Goal: Task Accomplishment & Management: Manage account settings

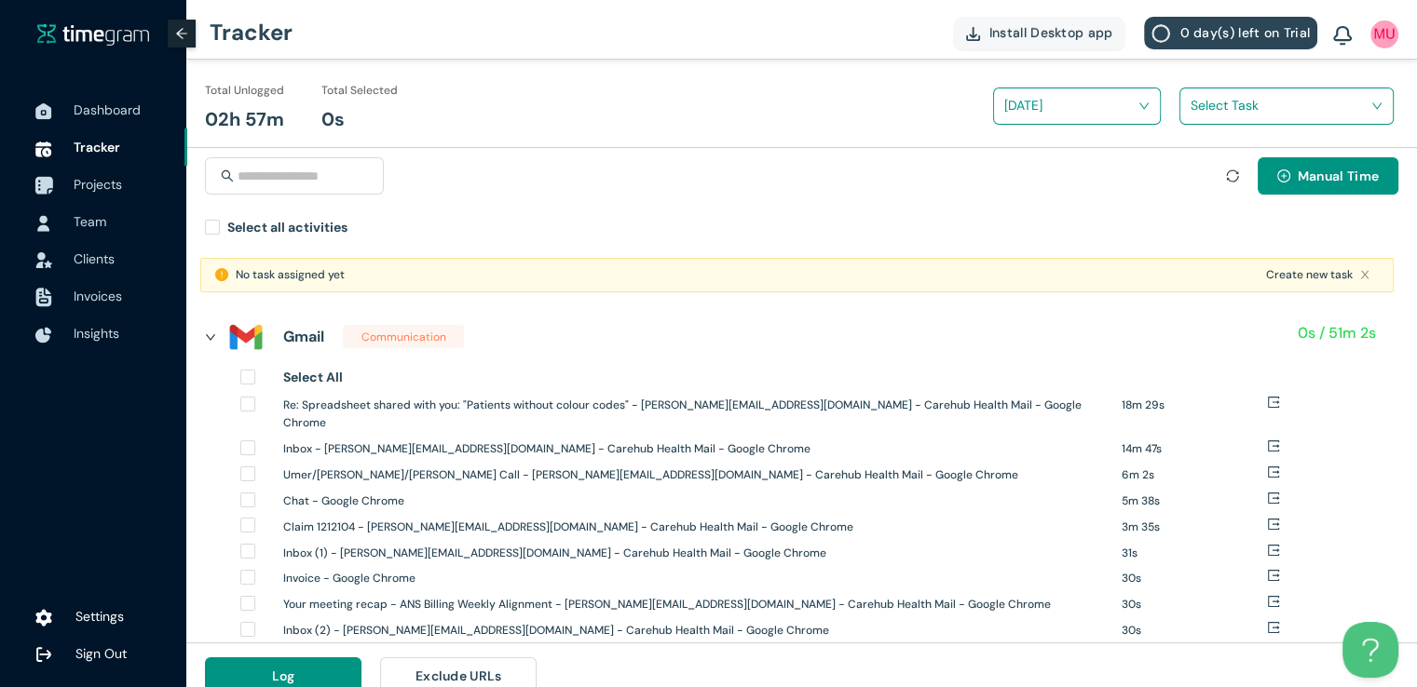
click at [115, 183] on span "Projects" at bounding box center [98, 184] width 48 height 17
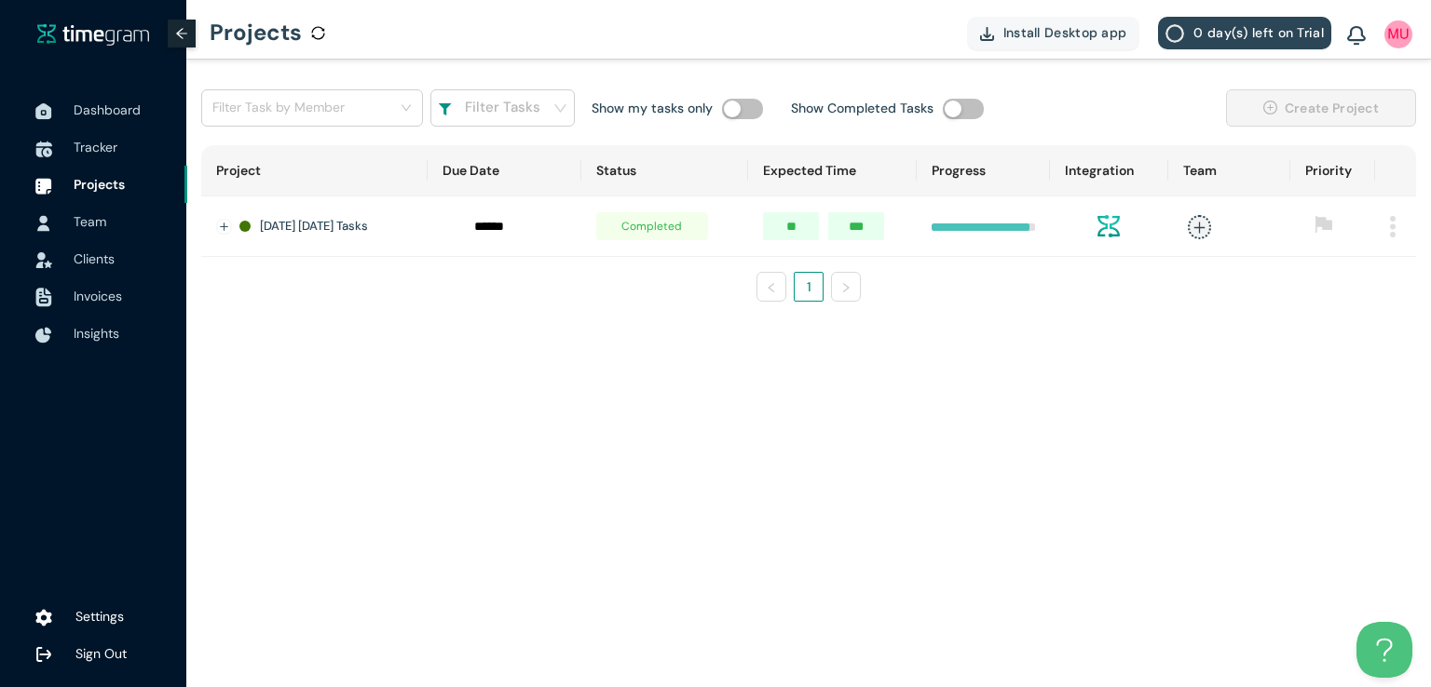
click at [1390, 232] on img at bounding box center [1393, 226] width 6 height 21
click at [1343, 309] on button "Delete" at bounding box center [1357, 308] width 89 height 30
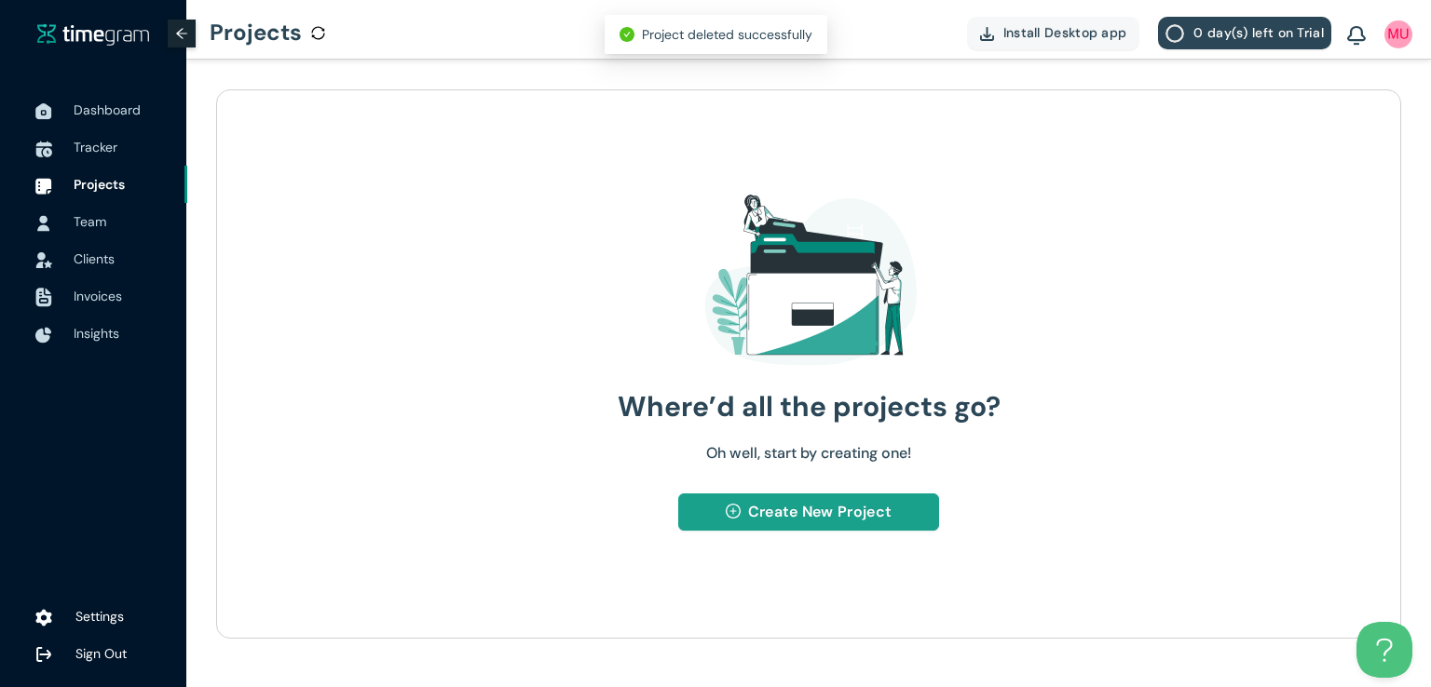
click at [816, 513] on span "Create New Project" at bounding box center [819, 511] width 143 height 23
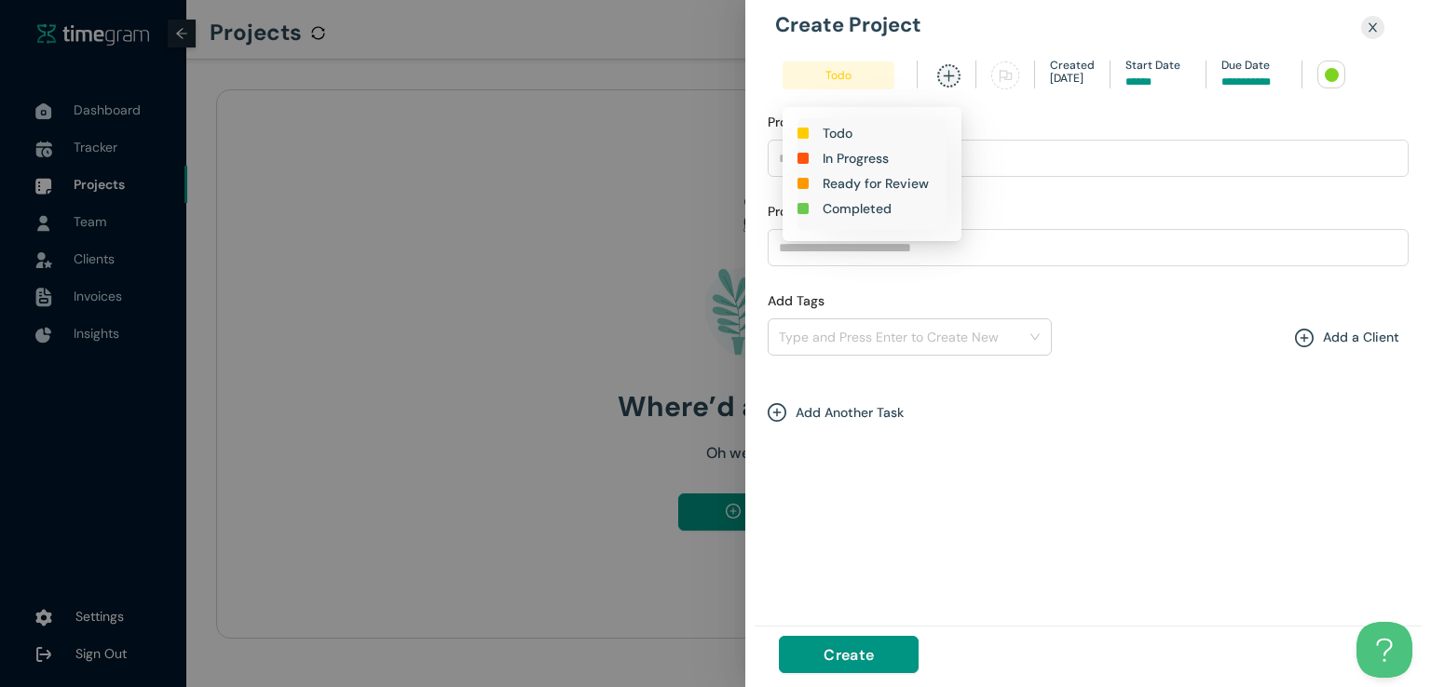
click at [843, 161] on h1 "In Progress" at bounding box center [855, 158] width 66 height 20
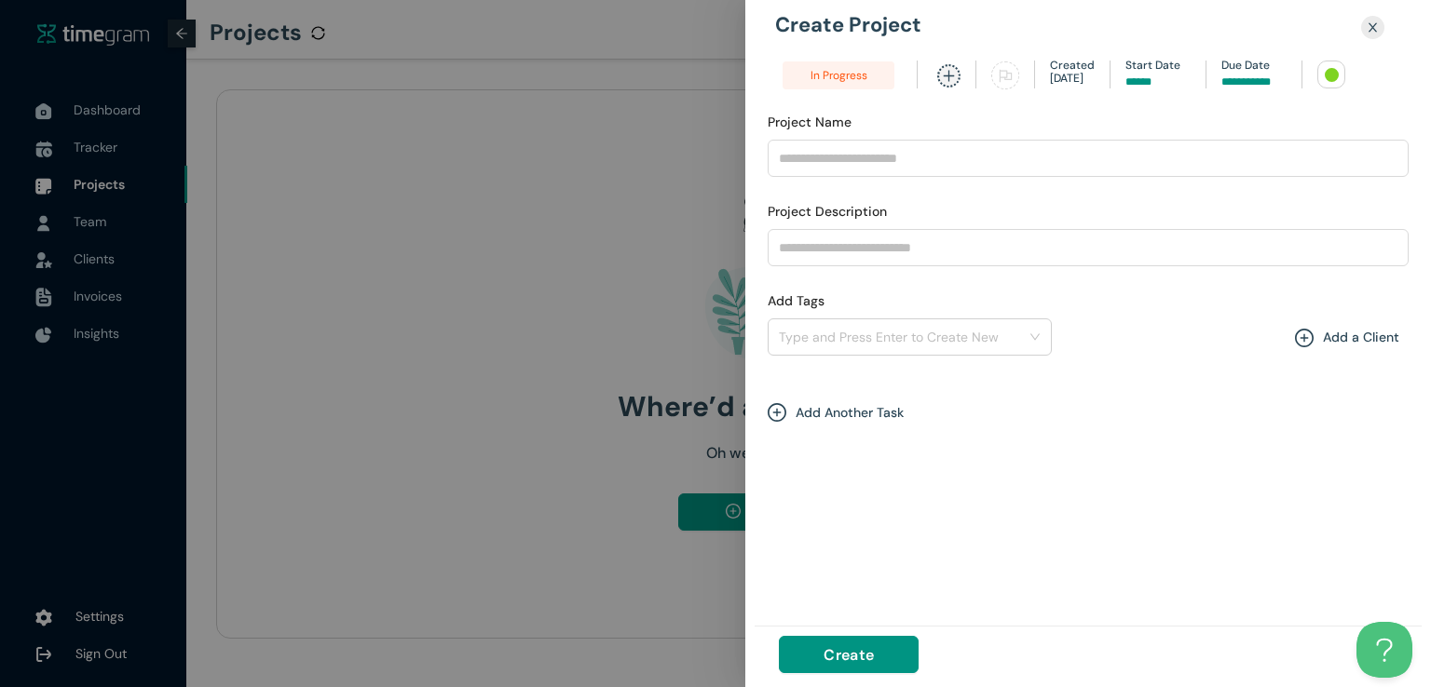
click at [1145, 115] on div "Project Name" at bounding box center [1087, 126] width 641 height 28
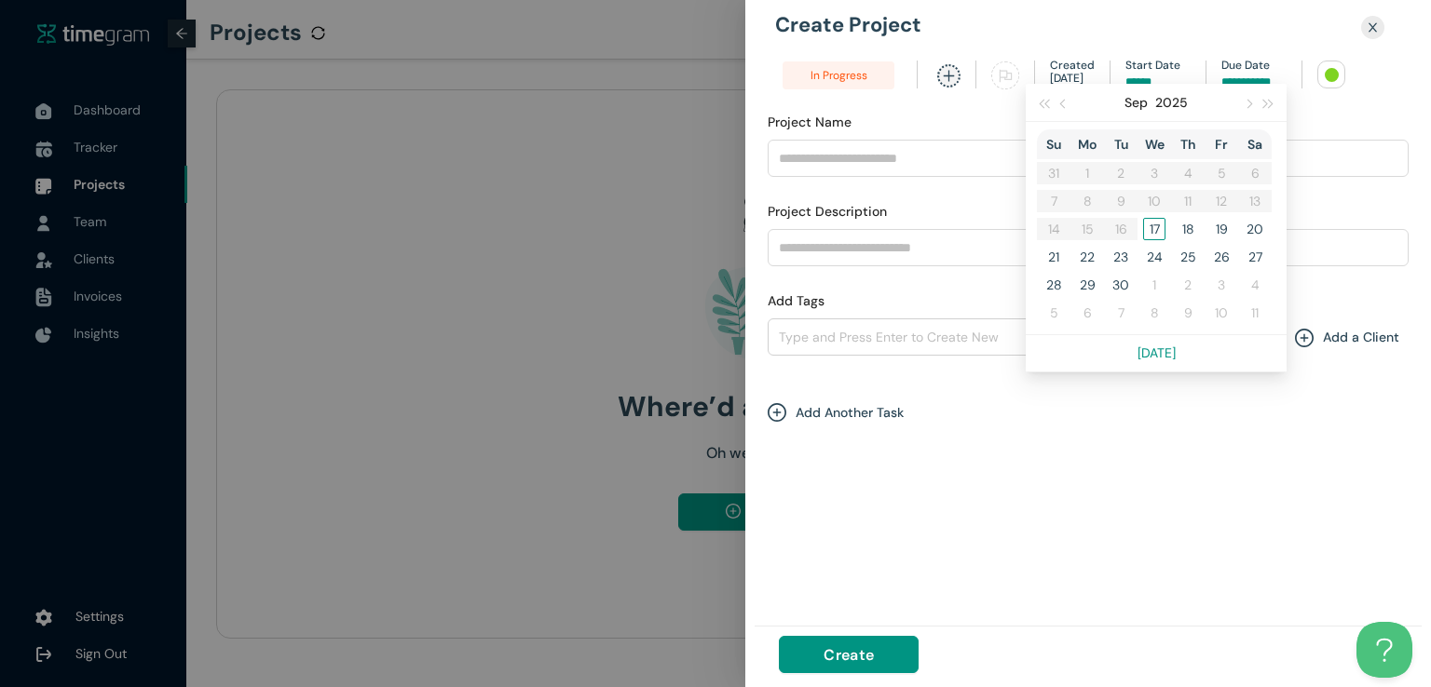
click at [1239, 82] on input at bounding box center [1253, 83] width 65 height 18
type input "******"
click at [1150, 234] on div "17" at bounding box center [1154, 229] width 22 height 22
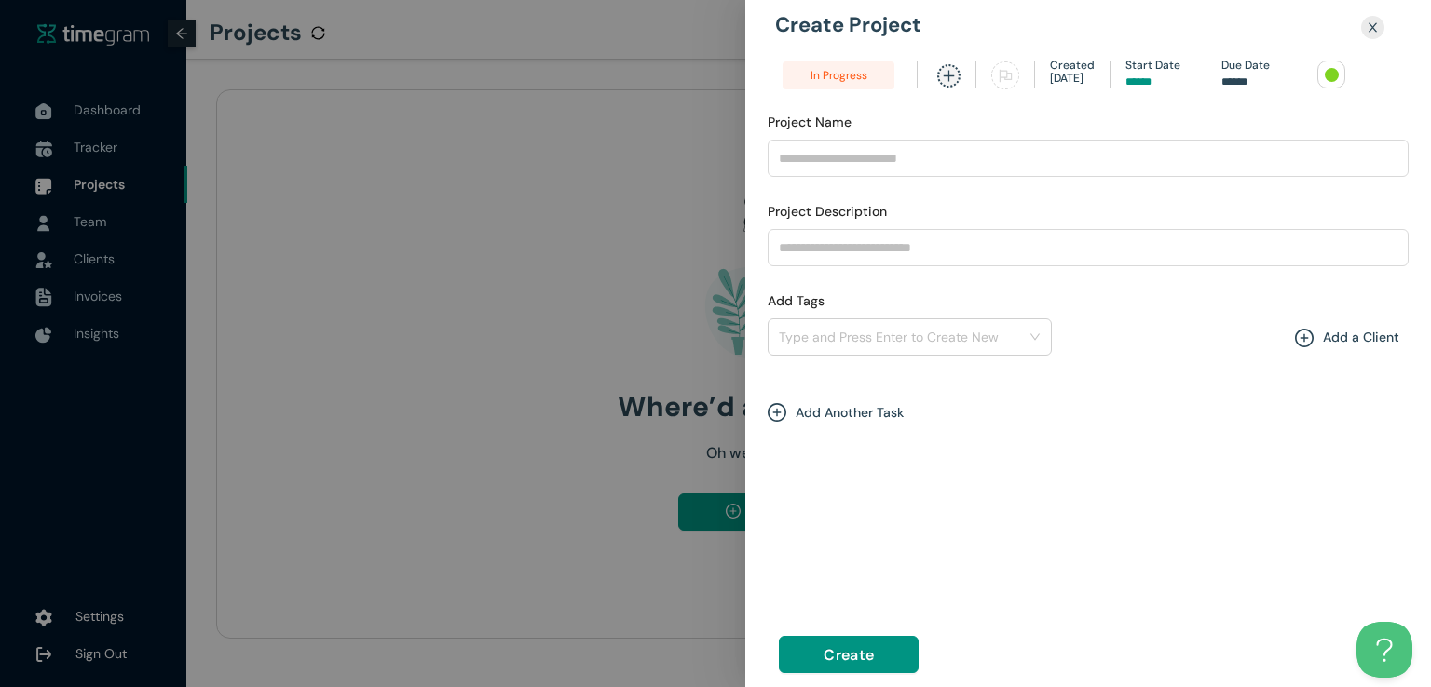
click at [1329, 75] on div at bounding box center [1331, 75] width 14 height 14
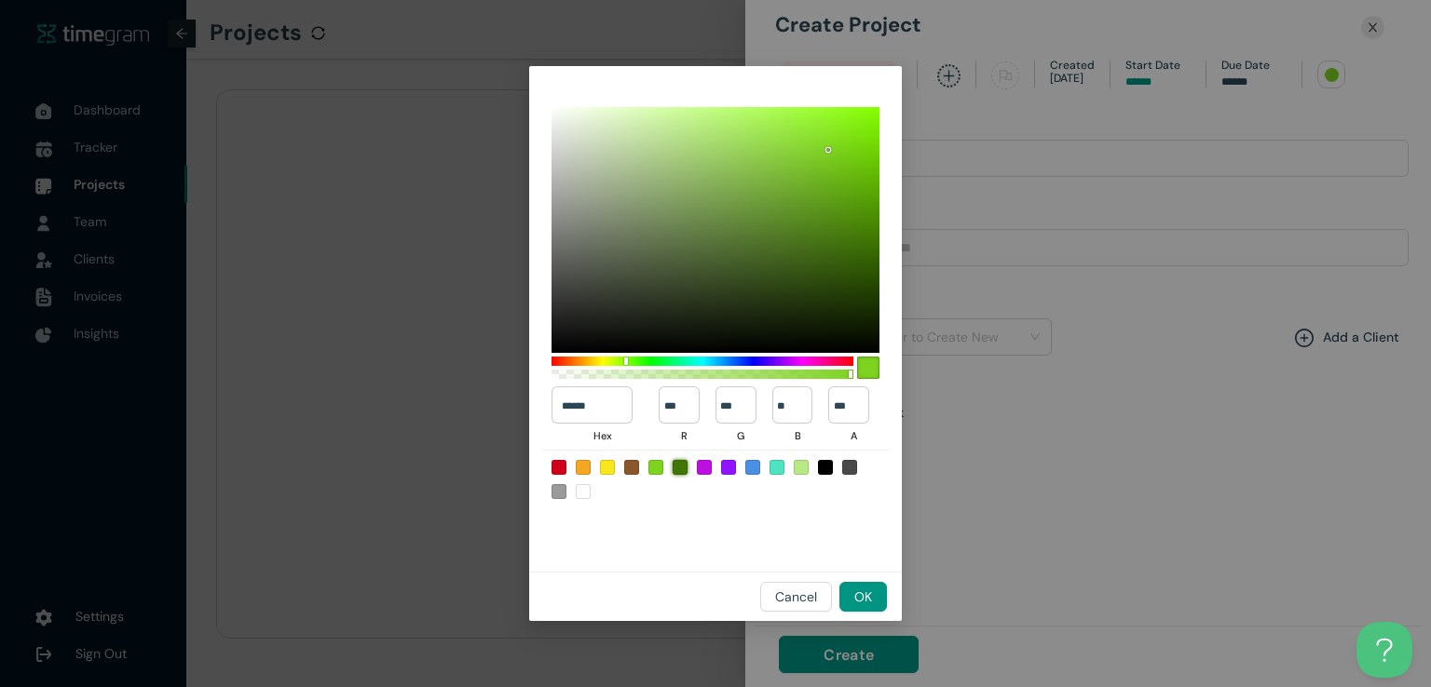
click at [675, 470] on div at bounding box center [679, 467] width 15 height 15
type input "******"
type input "**"
type input "***"
type input "*"
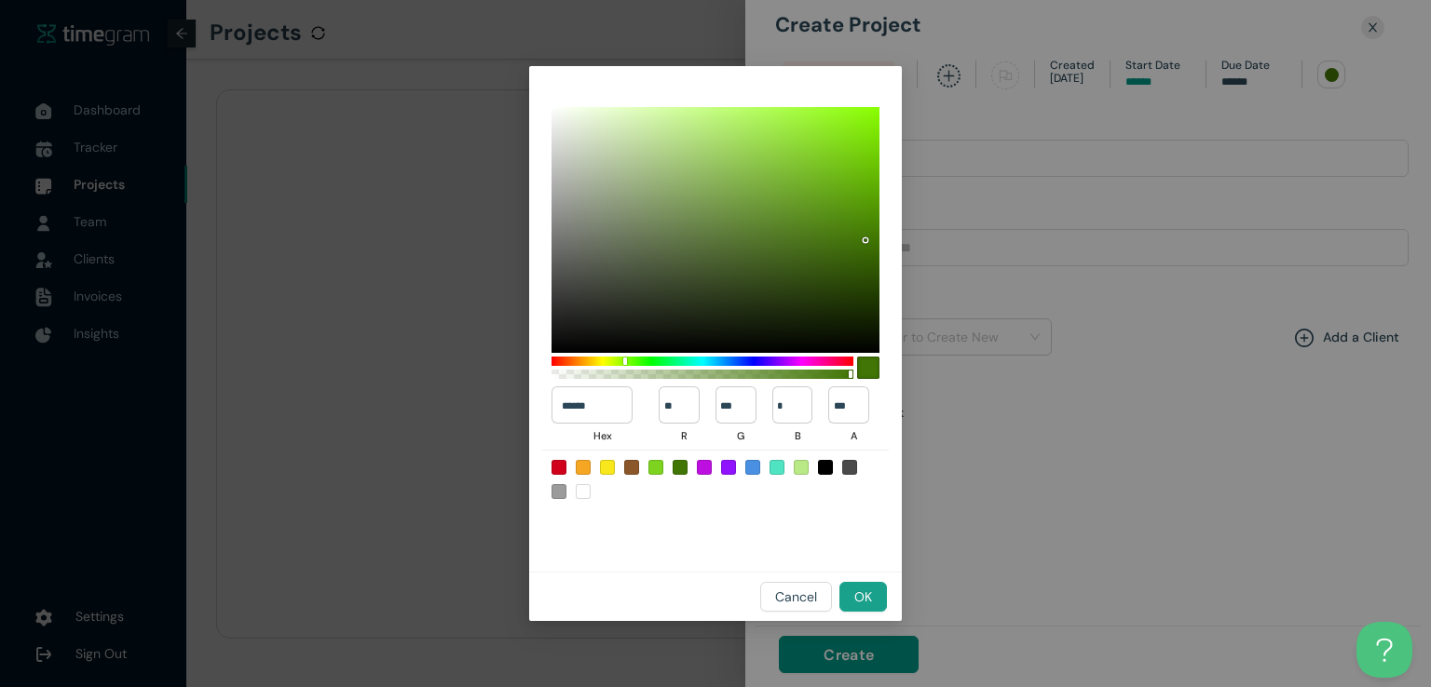
click at [862, 593] on span "OK" at bounding box center [863, 597] width 18 height 20
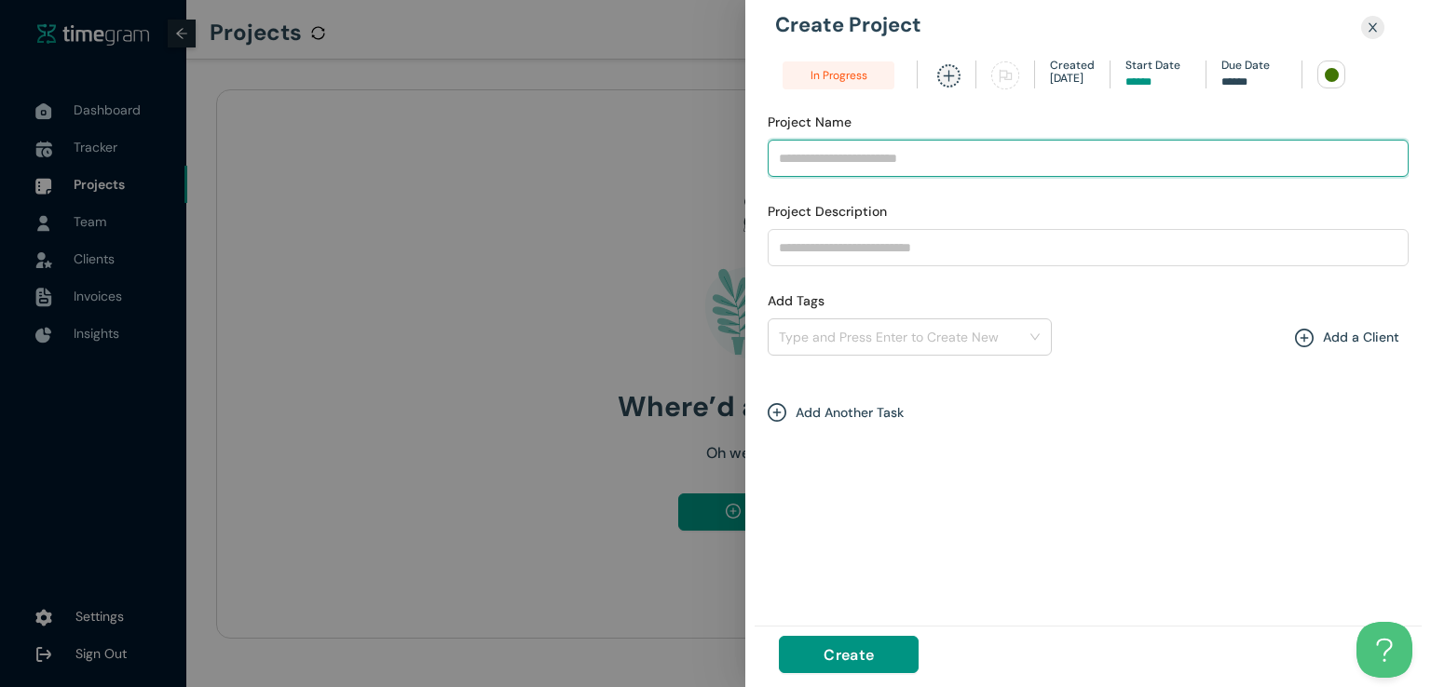
click at [924, 161] on input "Project Name" at bounding box center [1087, 158] width 641 height 37
type input "**********"
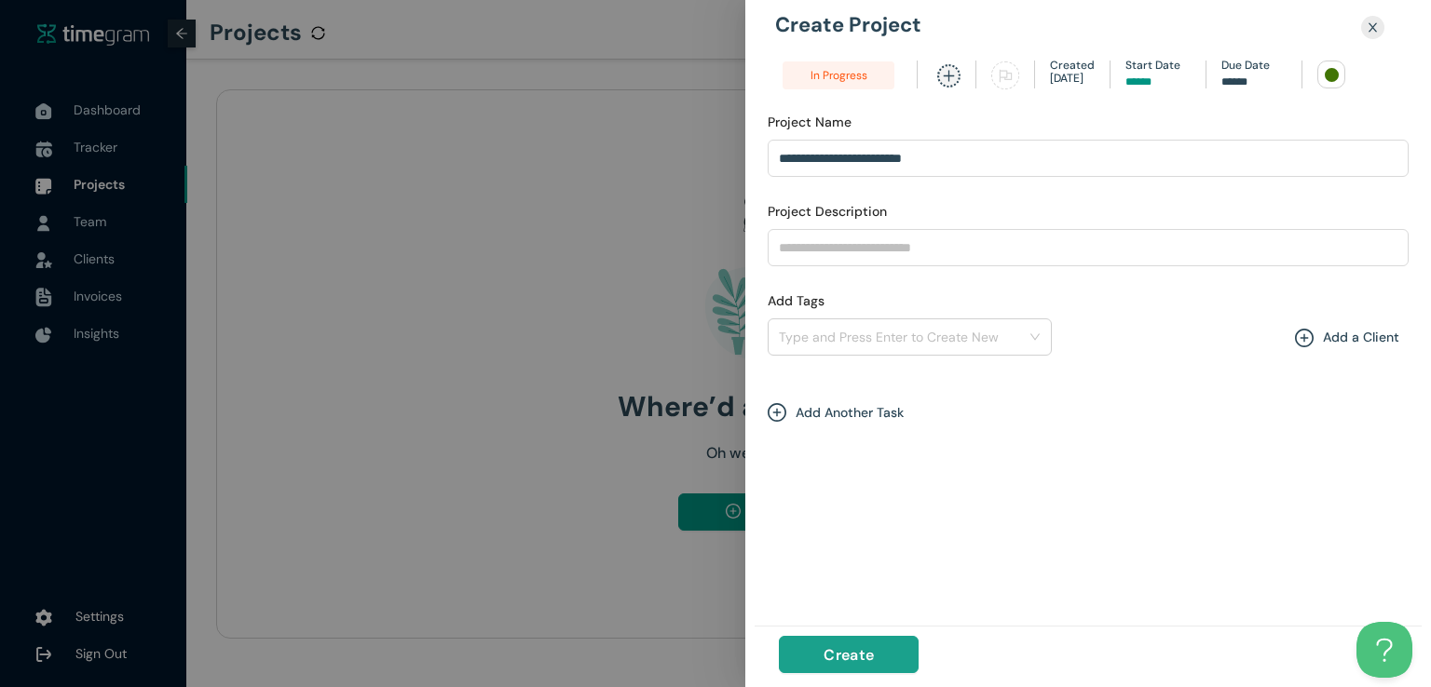
click at [854, 644] on span "Create" at bounding box center [848, 655] width 50 height 23
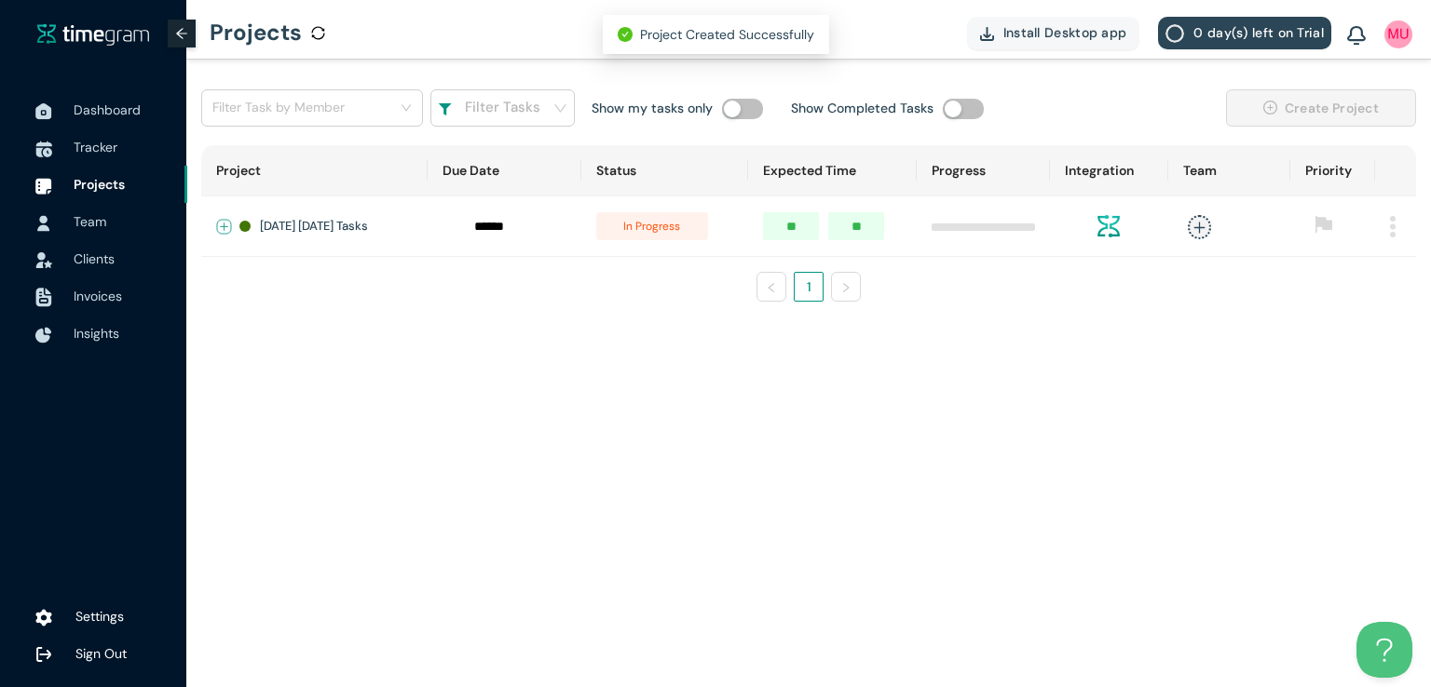
click at [229, 222] on button "Expand row" at bounding box center [224, 227] width 15 height 15
click at [292, 289] on span "+ New Task" at bounding box center [291, 281] width 52 height 15
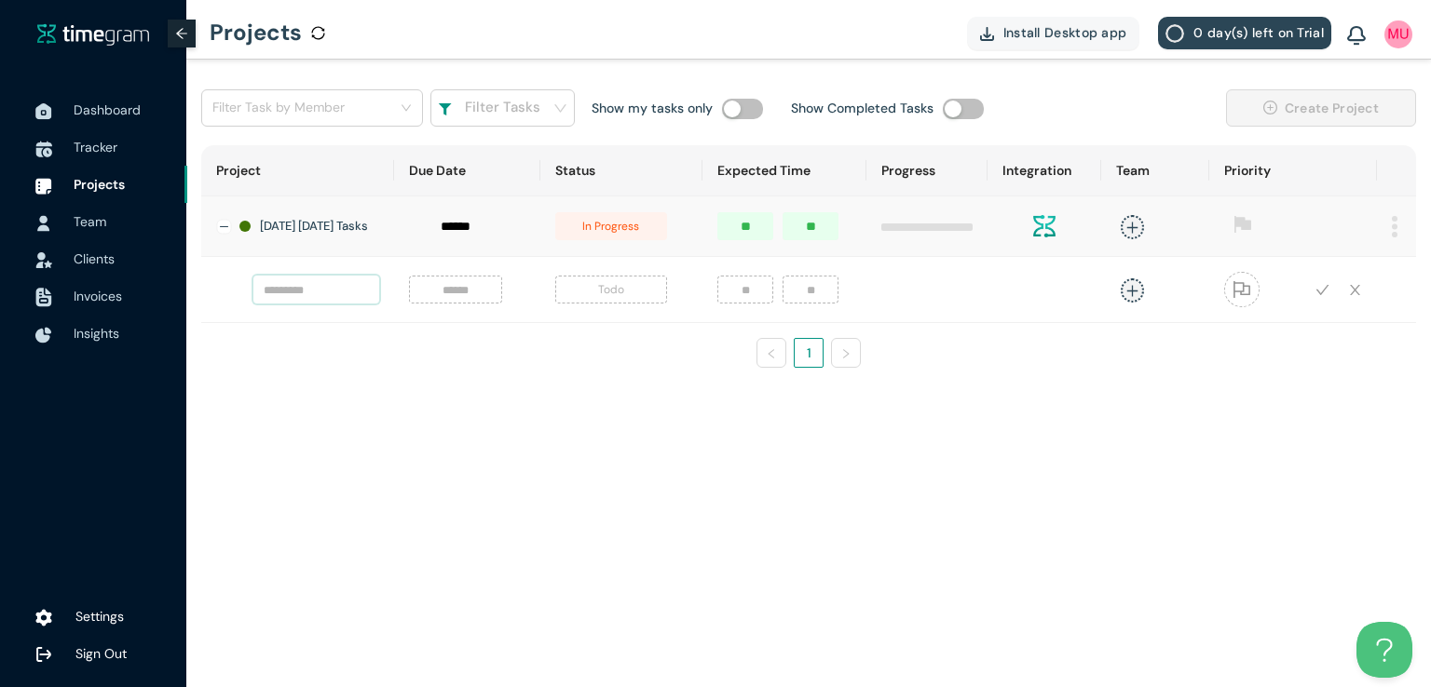
click at [316, 296] on input "text" at bounding box center [316, 290] width 126 height 28
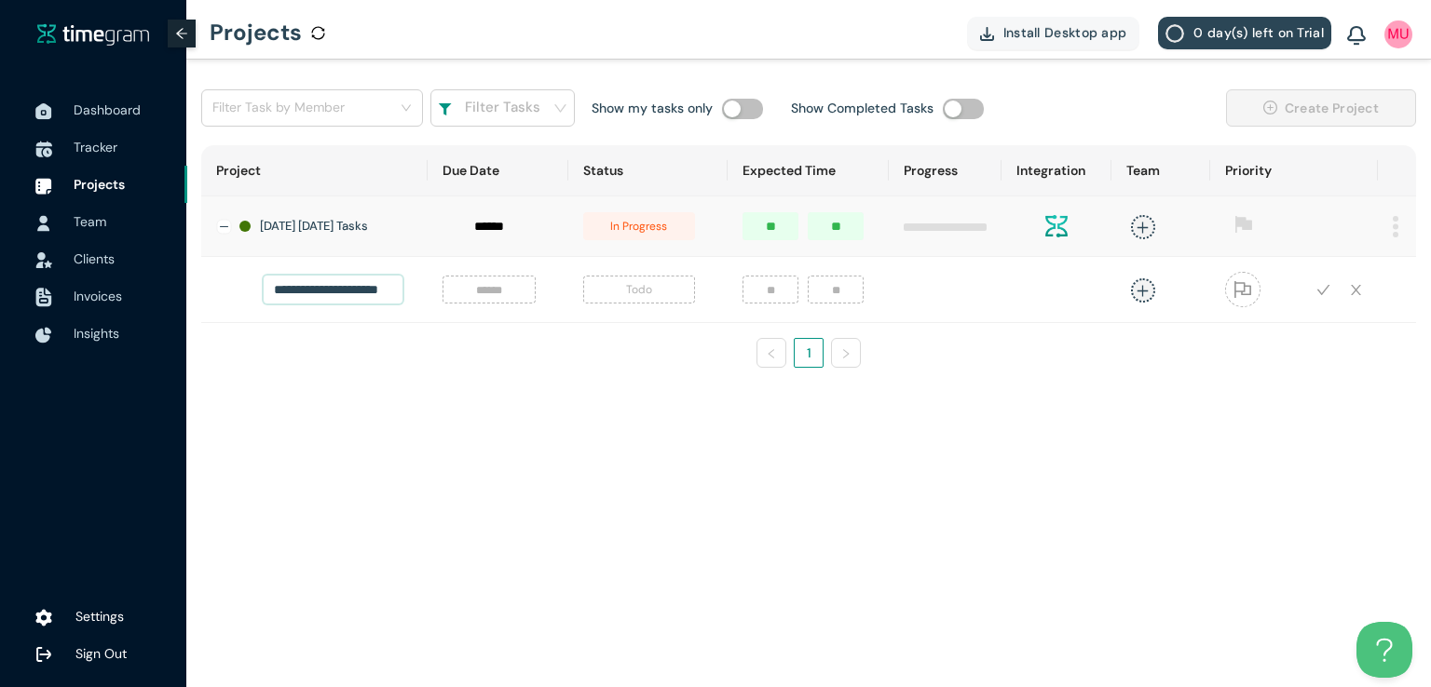
scroll to position [0, 20]
type input "**********"
click at [469, 300] on input at bounding box center [489, 289] width 71 height 20
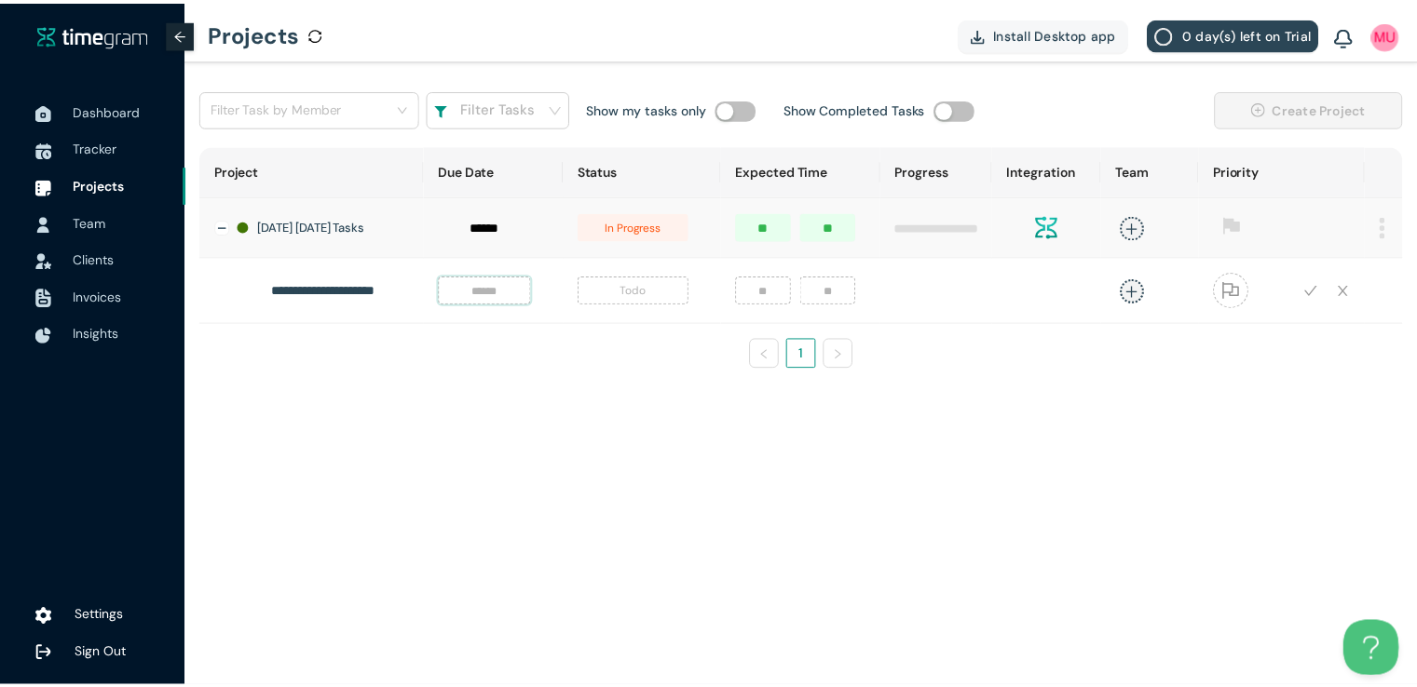
scroll to position [0, 0]
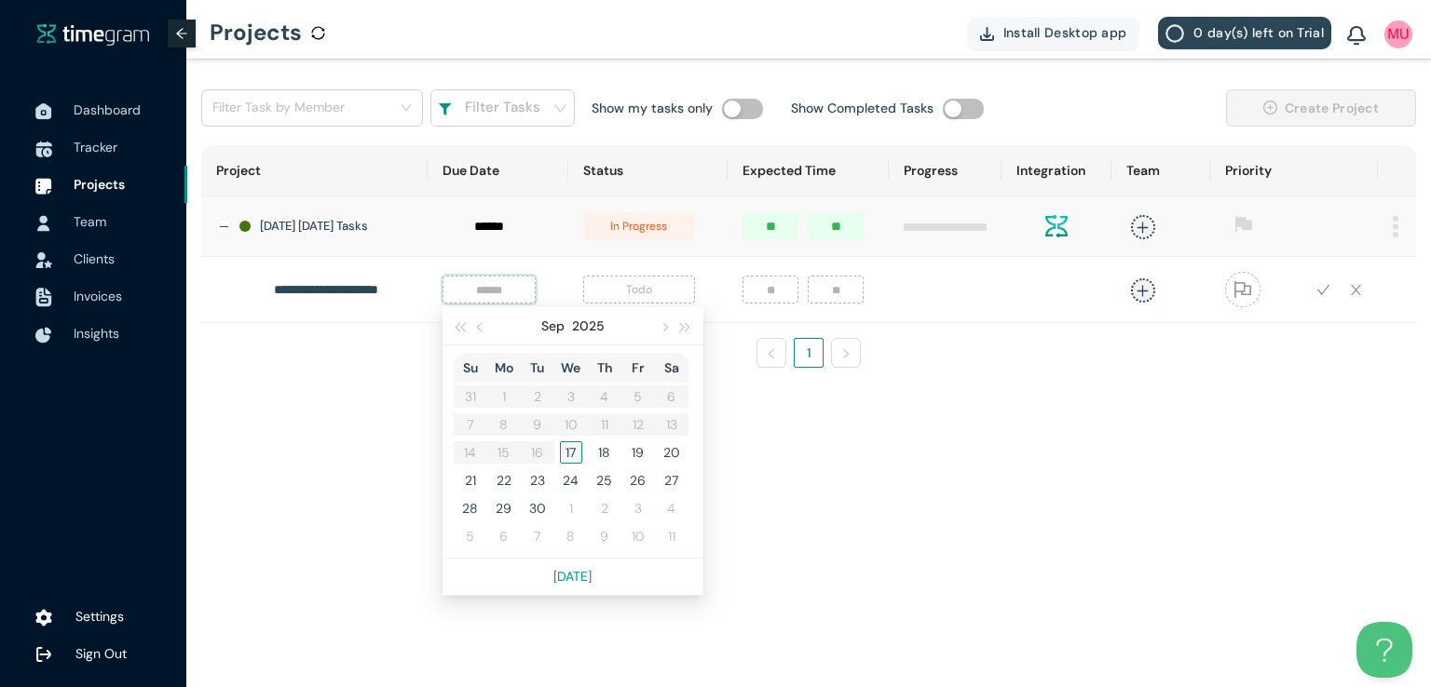
type input "******"
click at [560, 454] on div "17" at bounding box center [571, 452] width 22 height 22
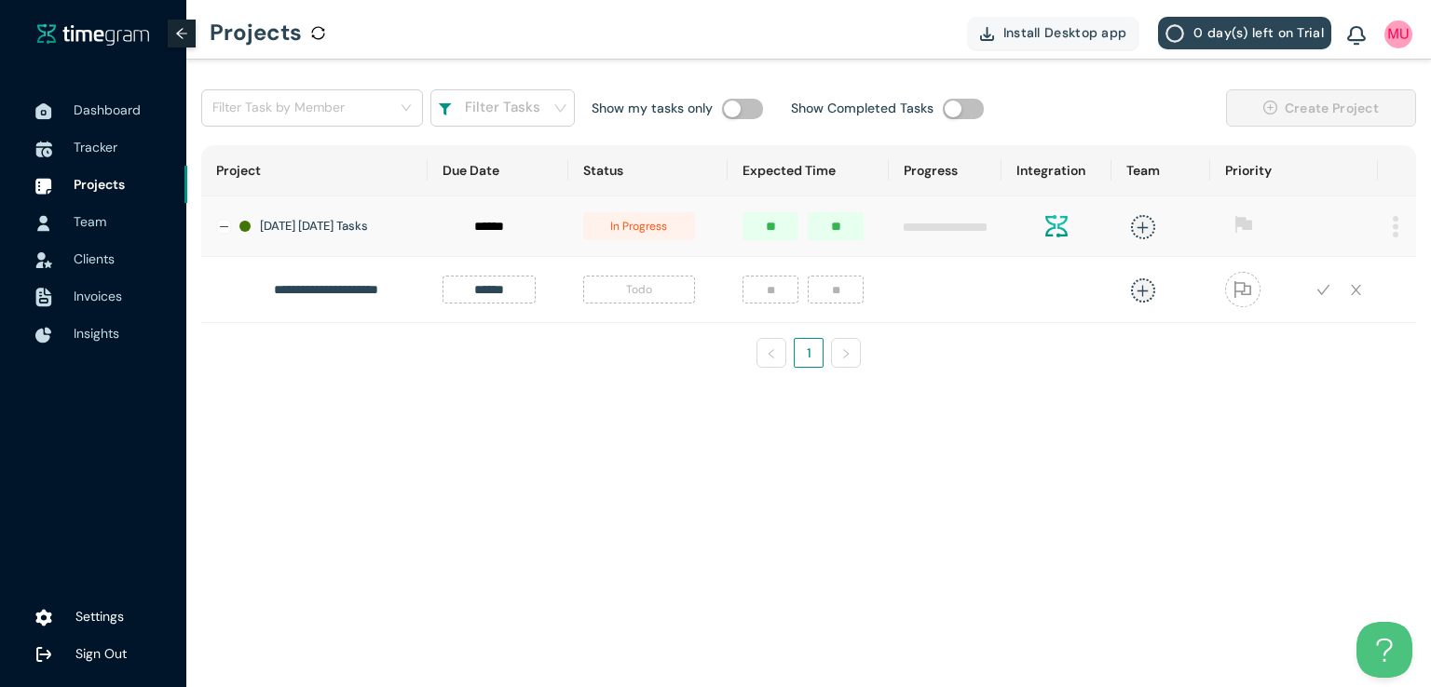
click at [635, 299] on span "Todo" at bounding box center [639, 290] width 112 height 28
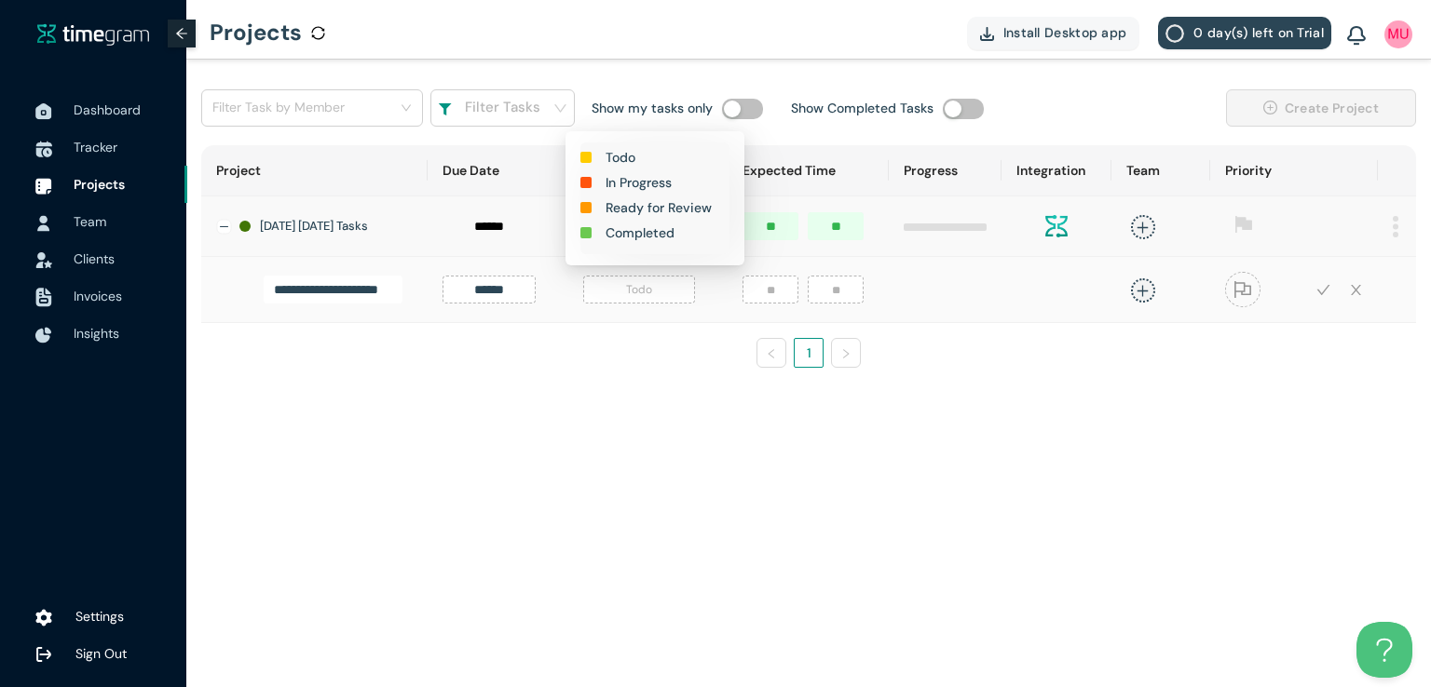
click at [641, 185] on h1 "In Progress" at bounding box center [638, 182] width 66 height 20
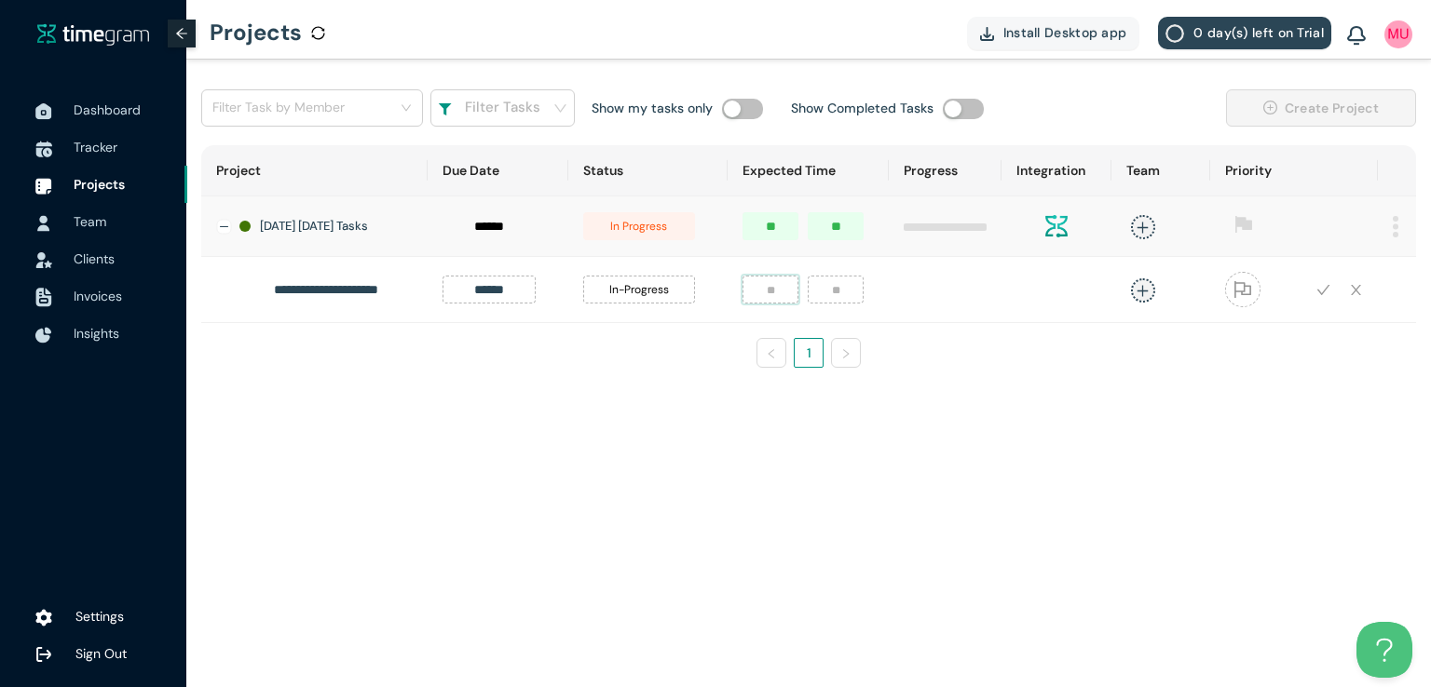
click at [756, 292] on input "number" at bounding box center [770, 290] width 56 height 28
type input "*"
type input "**"
click at [1136, 298] on icon "plus" at bounding box center [1142, 291] width 14 height 14
click at [994, 421] on div "[DEMOGRAPHIC_DATA][PERSON_NAME]" at bounding box center [996, 423] width 143 height 19
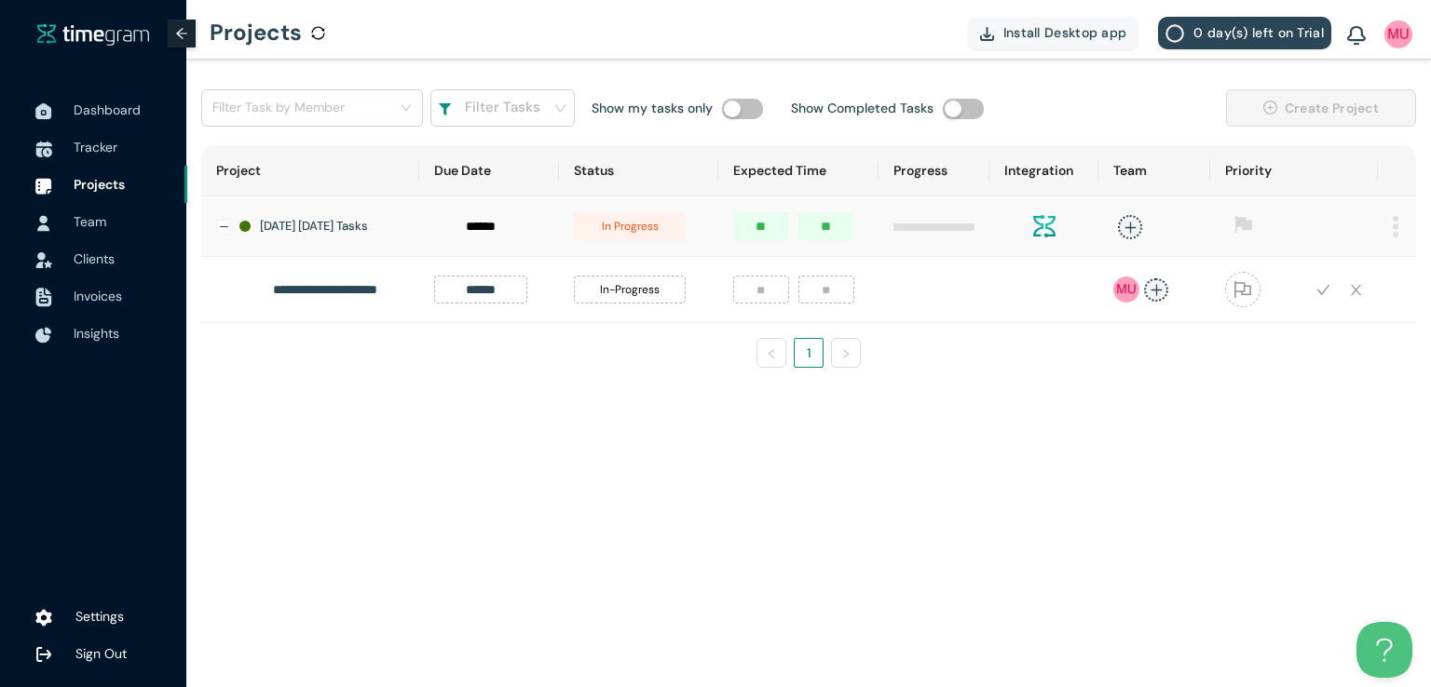
click at [1371, 351] on ul "1" at bounding box center [808, 353] width 1215 height 30
click at [1323, 292] on icon "check" at bounding box center [1323, 290] width 14 height 14
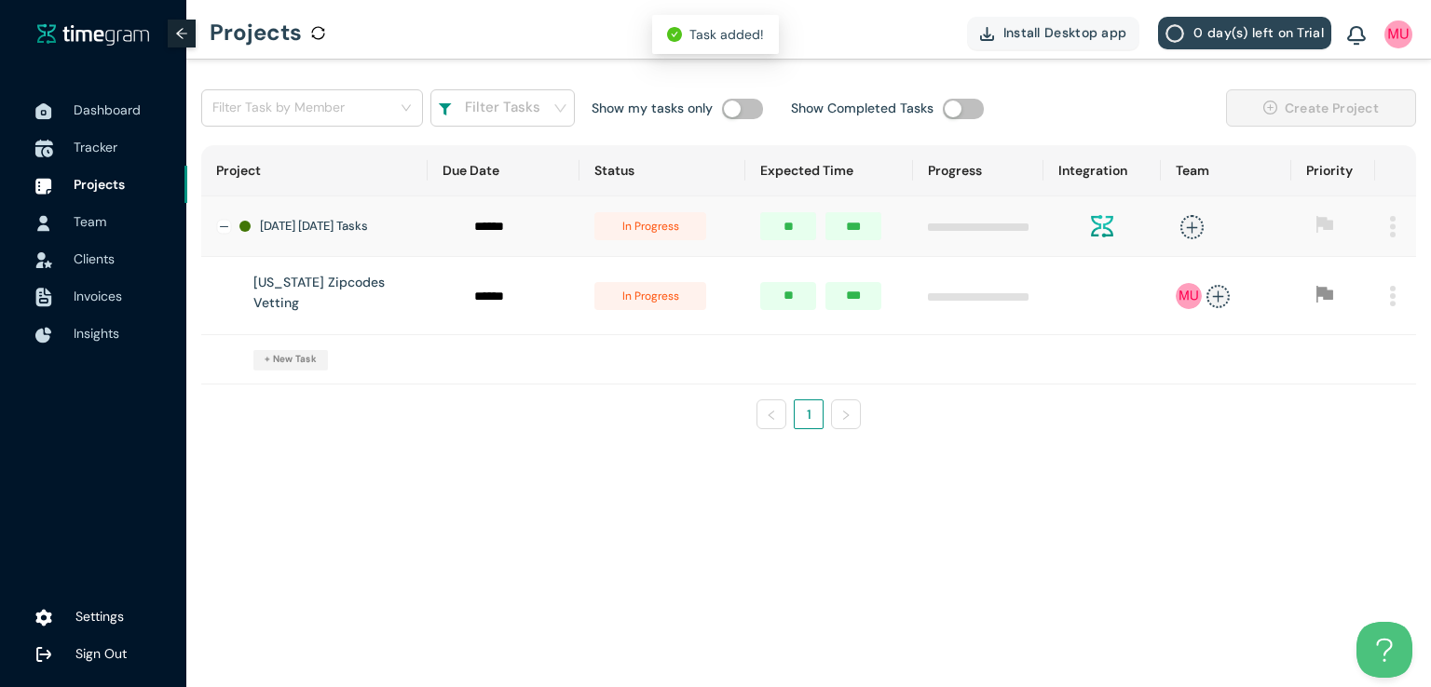
click at [102, 145] on span "Tracker" at bounding box center [96, 147] width 44 height 17
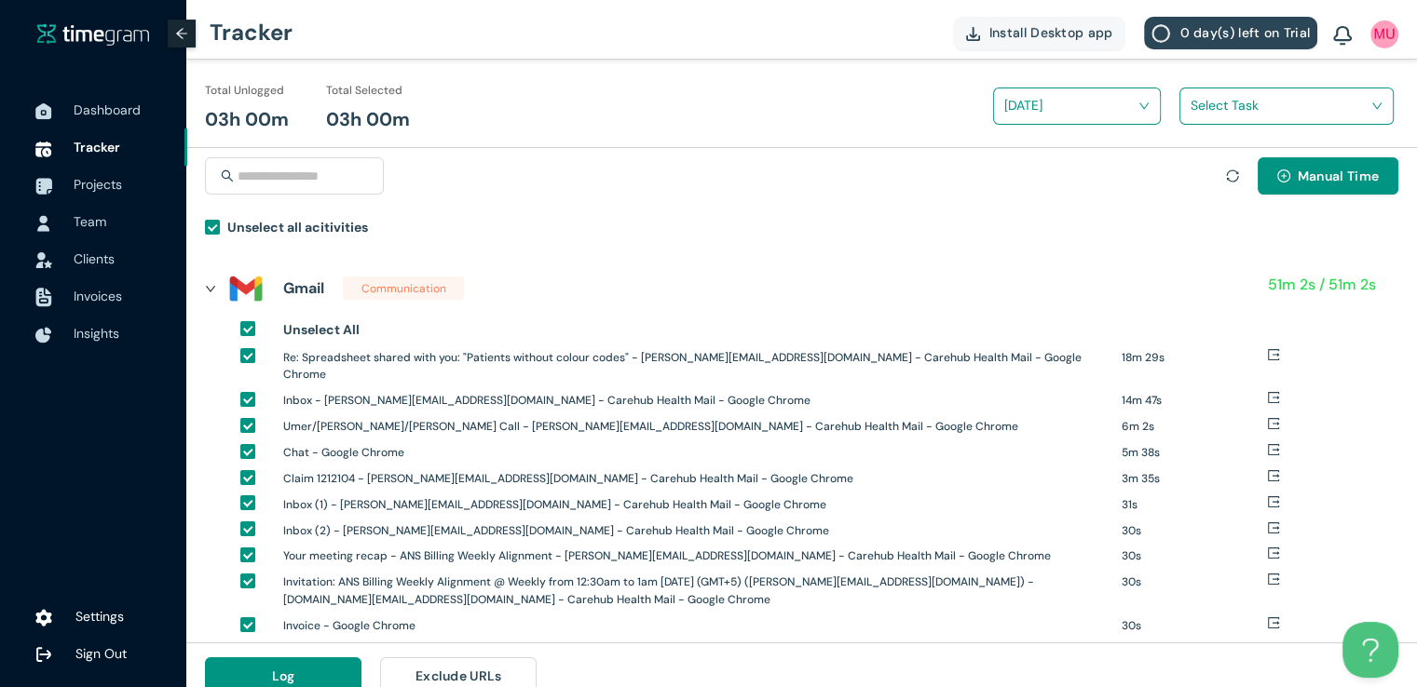
click at [1208, 116] on input "search" at bounding box center [1279, 105] width 179 height 28
click at [1193, 172] on div "[US_STATE] Zipcodes Vetting" at bounding box center [1286, 174] width 212 height 30
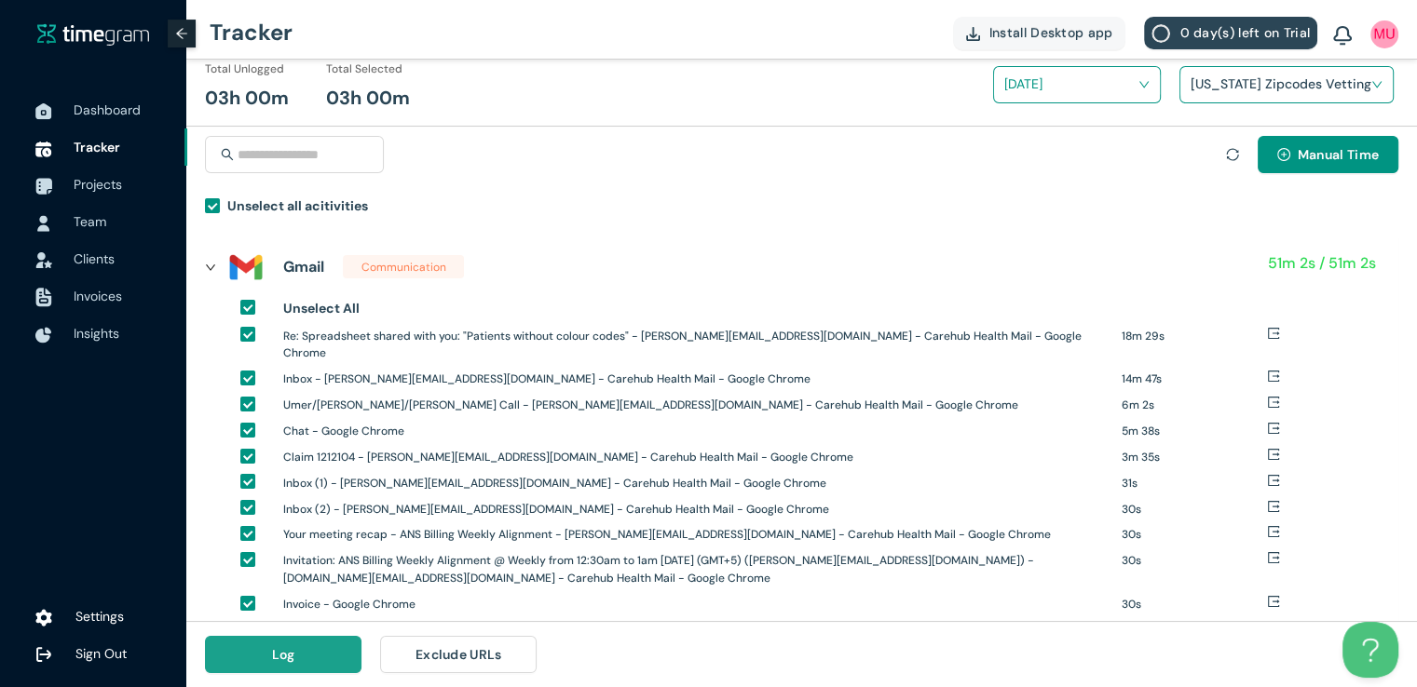
click at [313, 649] on button "Log" at bounding box center [283, 654] width 156 height 37
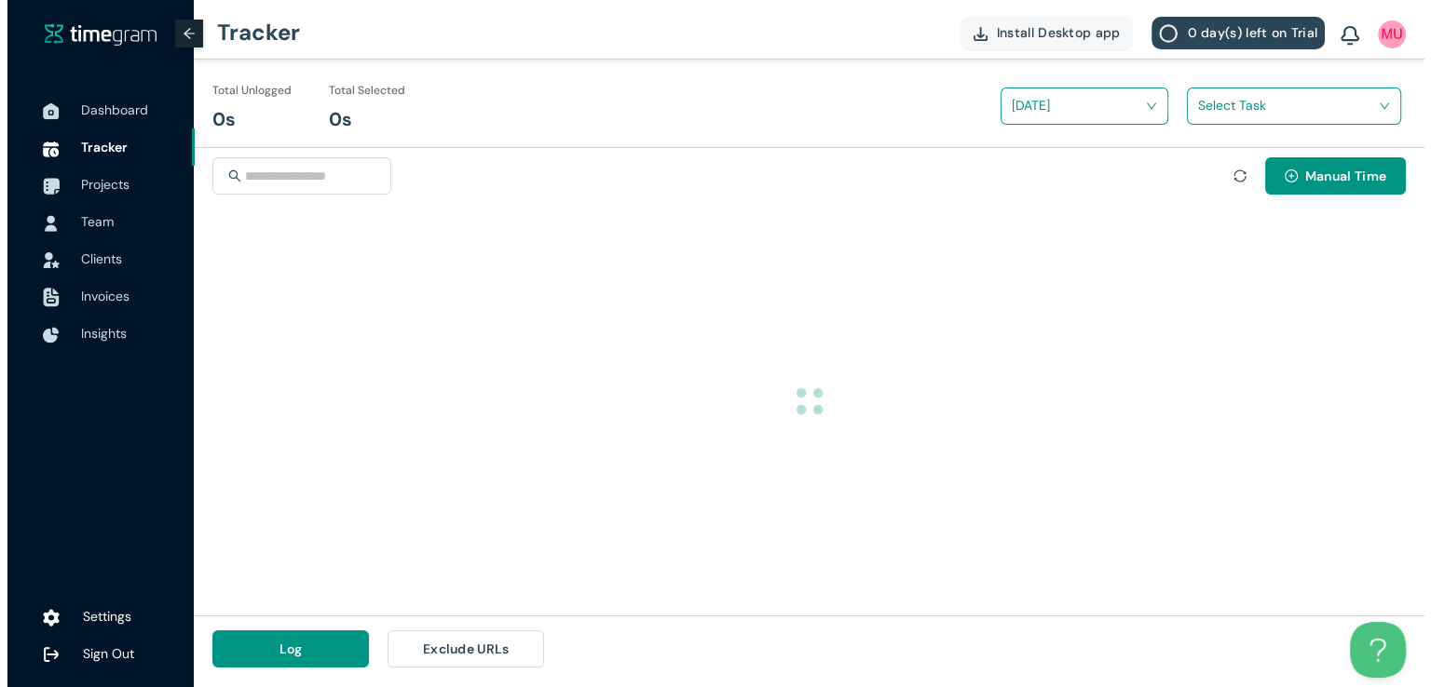
scroll to position [0, 0]
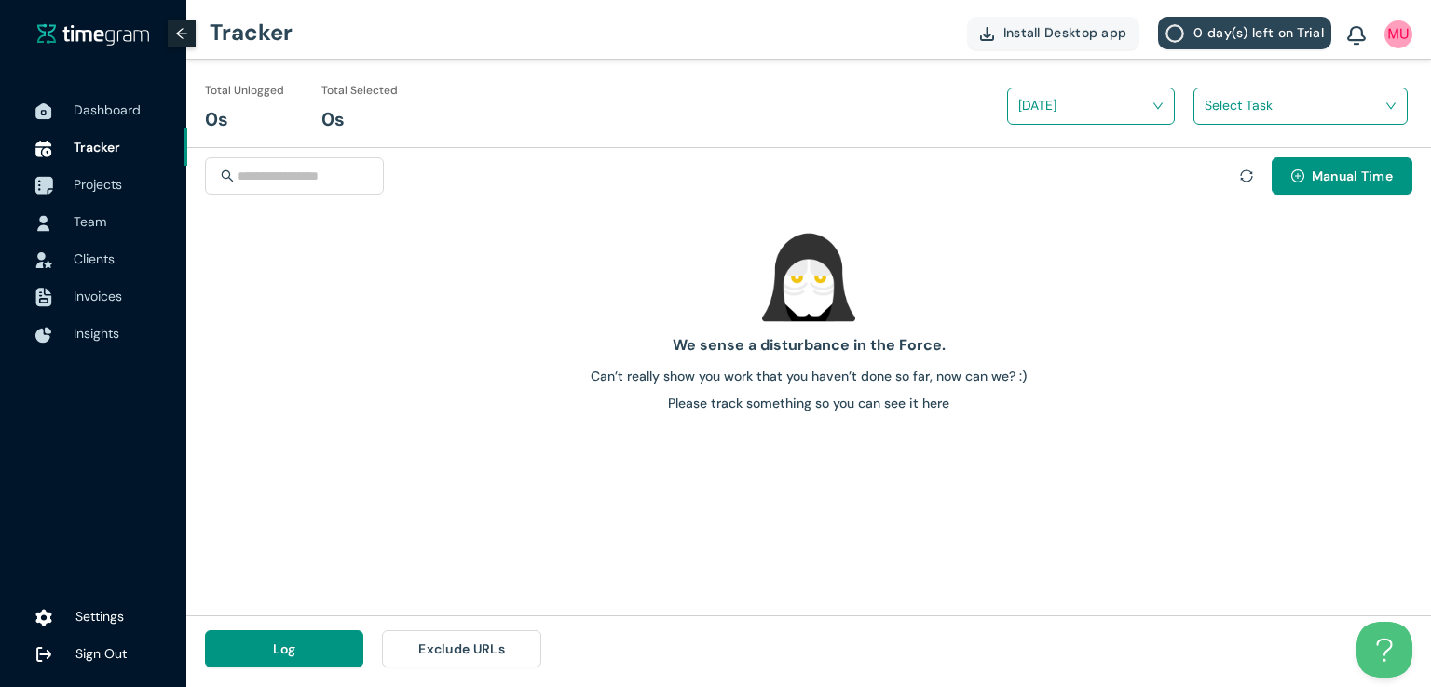
click at [85, 180] on span "Projects" at bounding box center [98, 184] width 48 height 17
